Goal: Find specific page/section: Find specific page/section

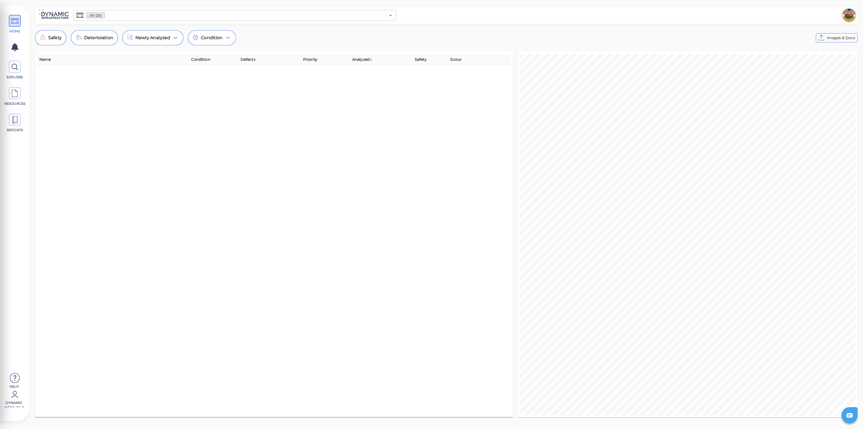
click at [127, 18] on input "text" at bounding box center [245, 16] width 281 height 8
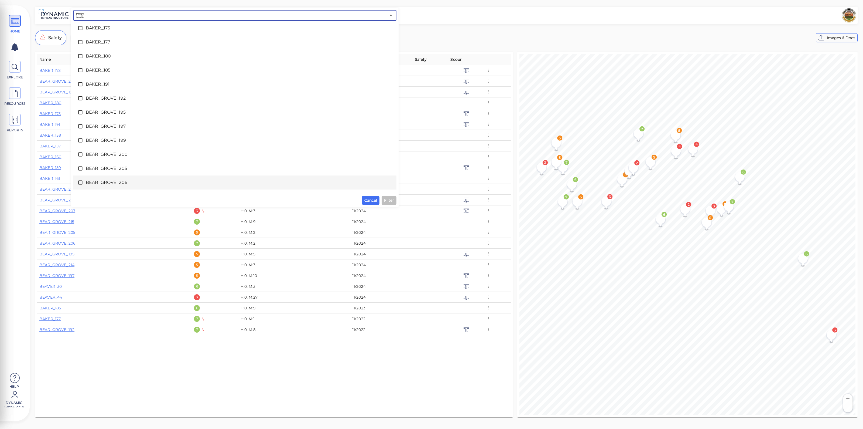
scroll to position [135, 0]
click at [128, 174] on span "BEAR_GROVE_209" at bounding box center [235, 177] width 298 height 6
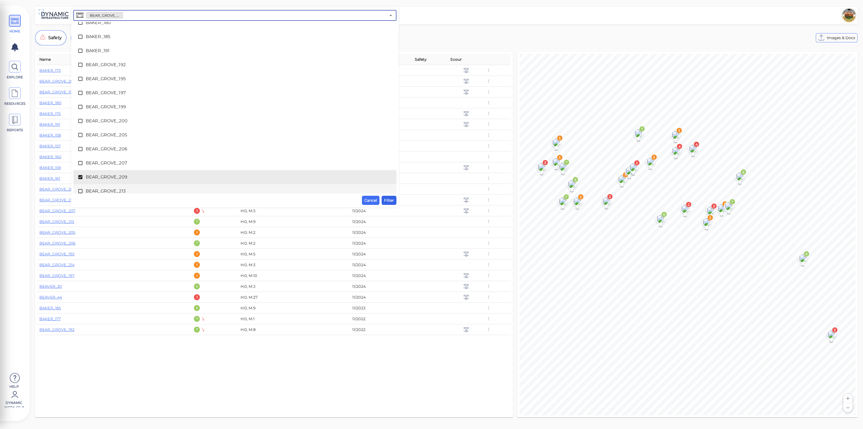
click at [386, 199] on span "Filter" at bounding box center [389, 200] width 10 height 6
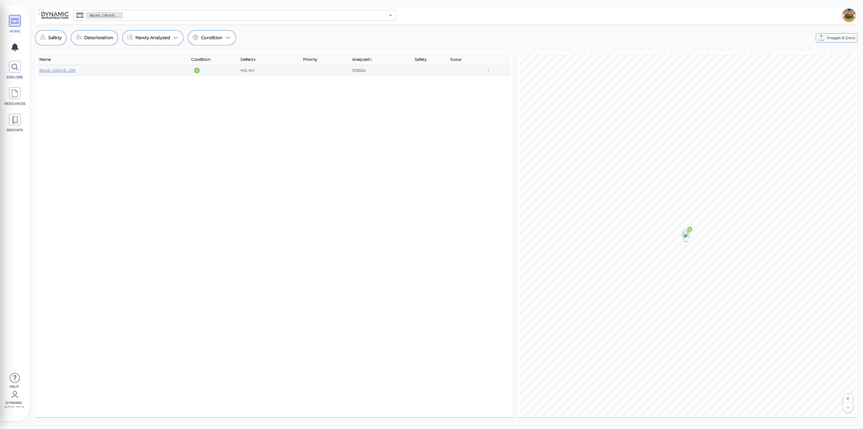
click at [52, 66] on td "BEAR_GROVE_209" at bounding box center [113, 70] width 152 height 11
click at [52, 69] on link "BEAR_GROVE_209" at bounding box center [57, 70] width 36 height 5
